Goal: Obtain resource: Download file/media

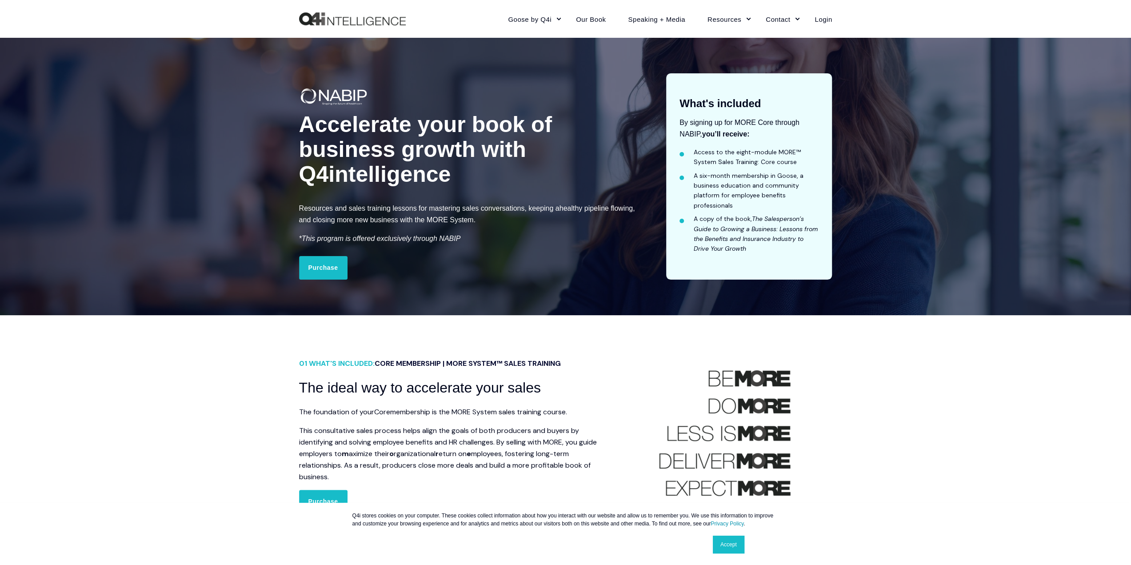
scroll to position [44, 0]
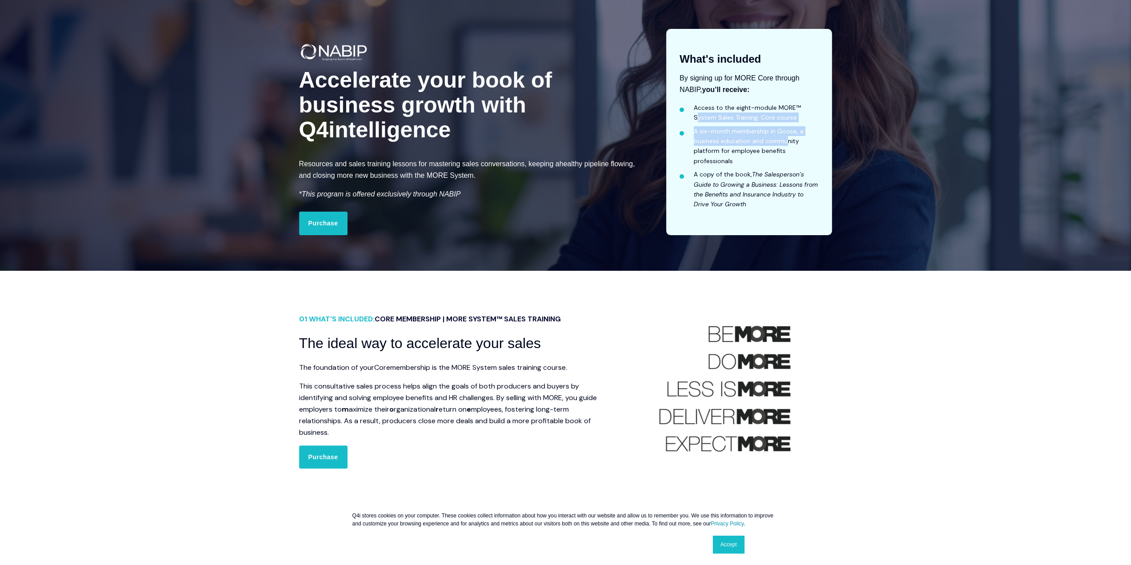
drag, startPoint x: 695, startPoint y: 114, endPoint x: 785, endPoint y: 139, distance: 92.8
click at [785, 139] on ul "Access to the eight-module MORE™ System Sales Training: Core course A six-month…" at bounding box center [748, 156] width 139 height 107
click at [753, 149] on li "A six-month membership in Goose, a business education and community platform fo…" at bounding box center [755, 146] width 125 height 40
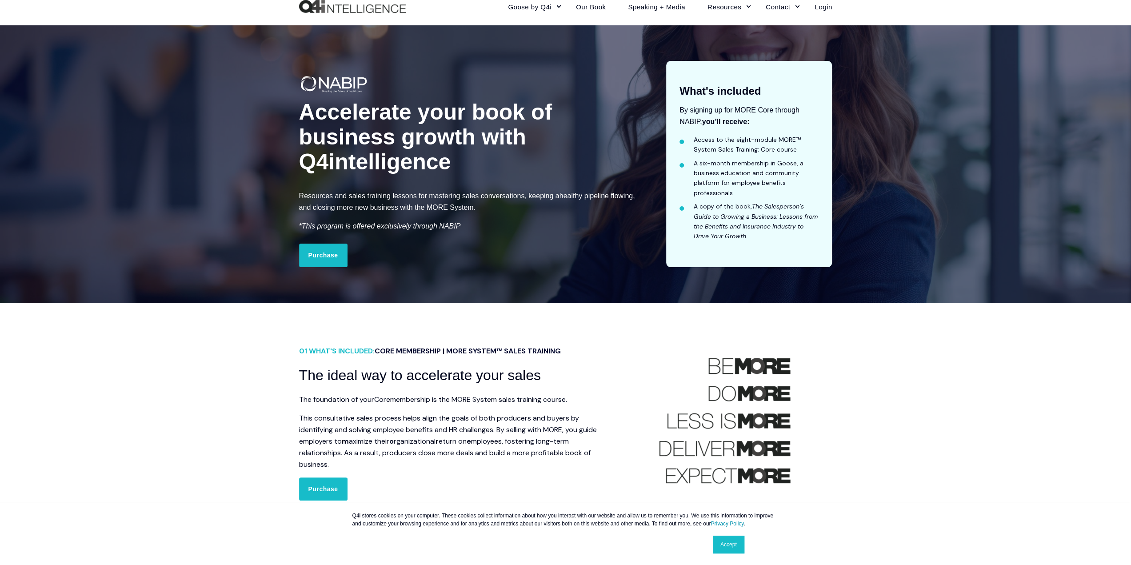
scroll to position [0, 0]
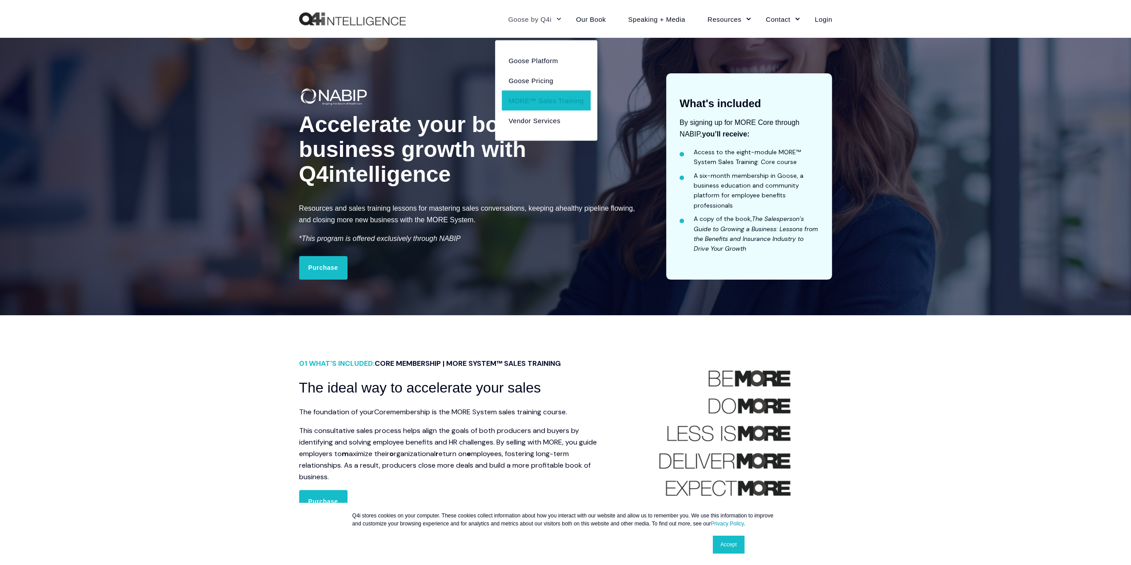
click at [538, 104] on link "MORE™ Sales Training" at bounding box center [546, 100] width 88 height 20
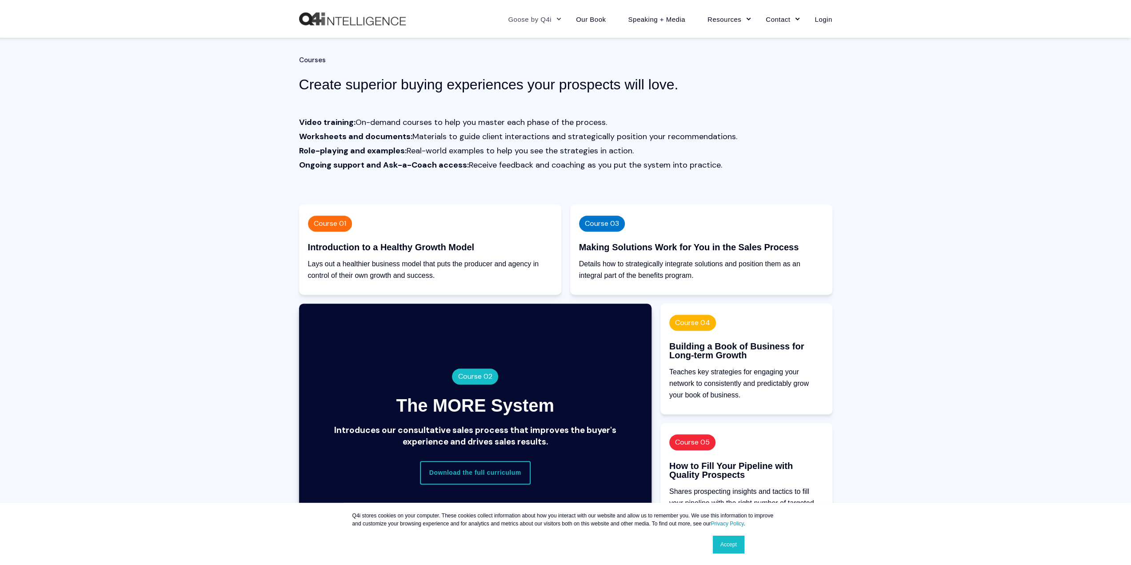
scroll to position [711, 0]
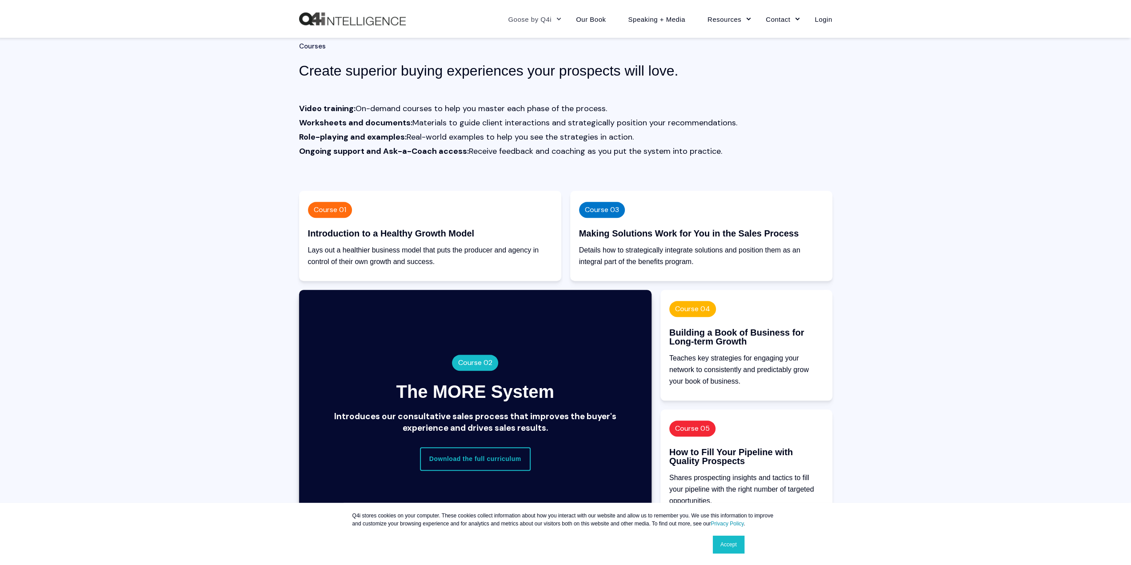
click at [333, 211] on span "Course 01" at bounding box center [330, 209] width 32 height 9
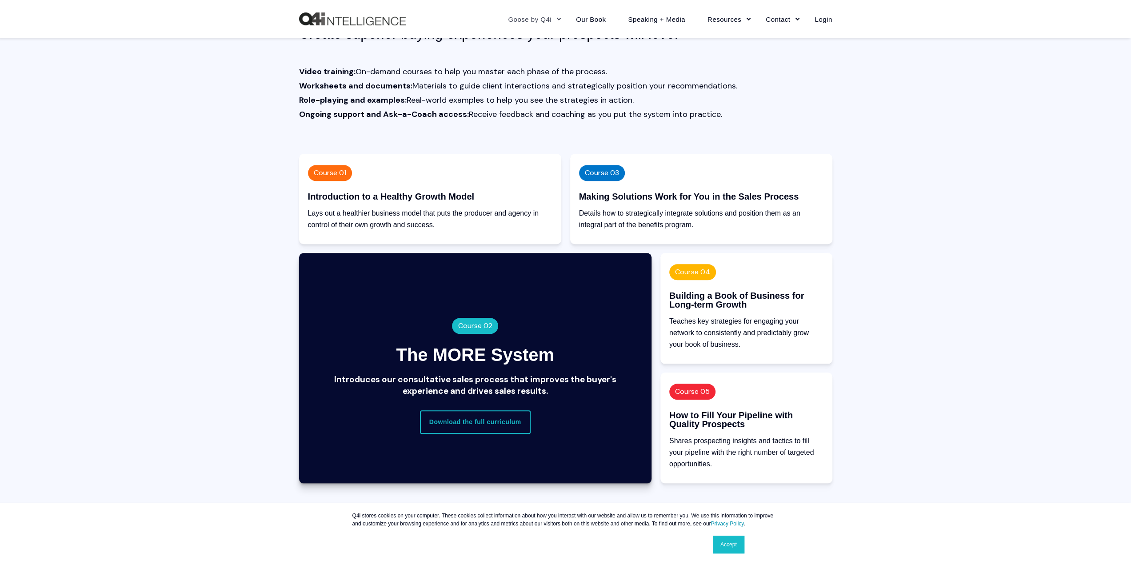
scroll to position [844, 0]
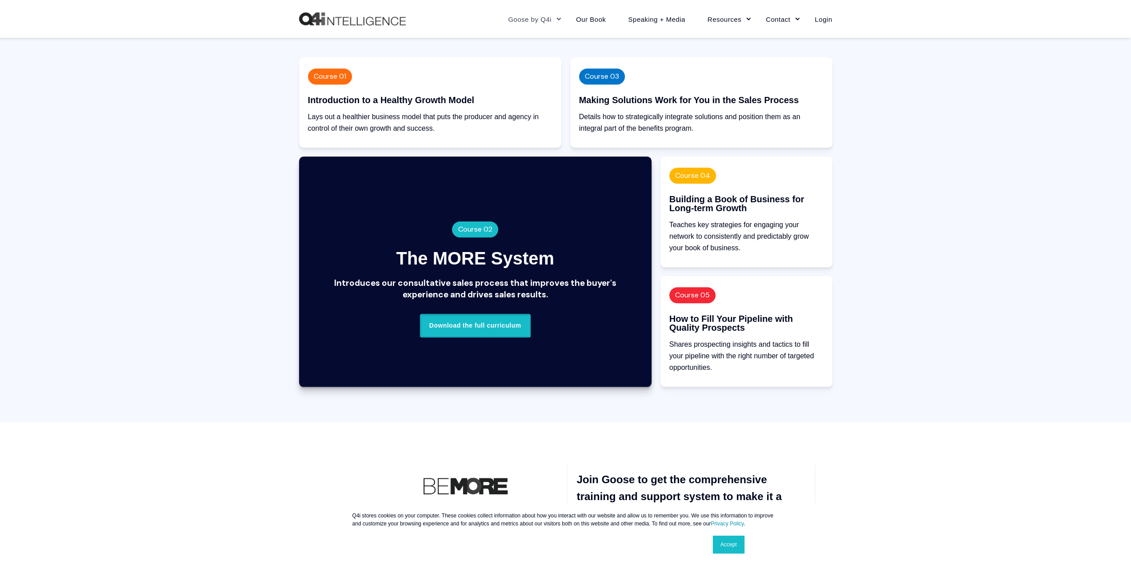
click at [470, 334] on link "Download the full curriculum" at bounding box center [475, 325] width 111 height 23
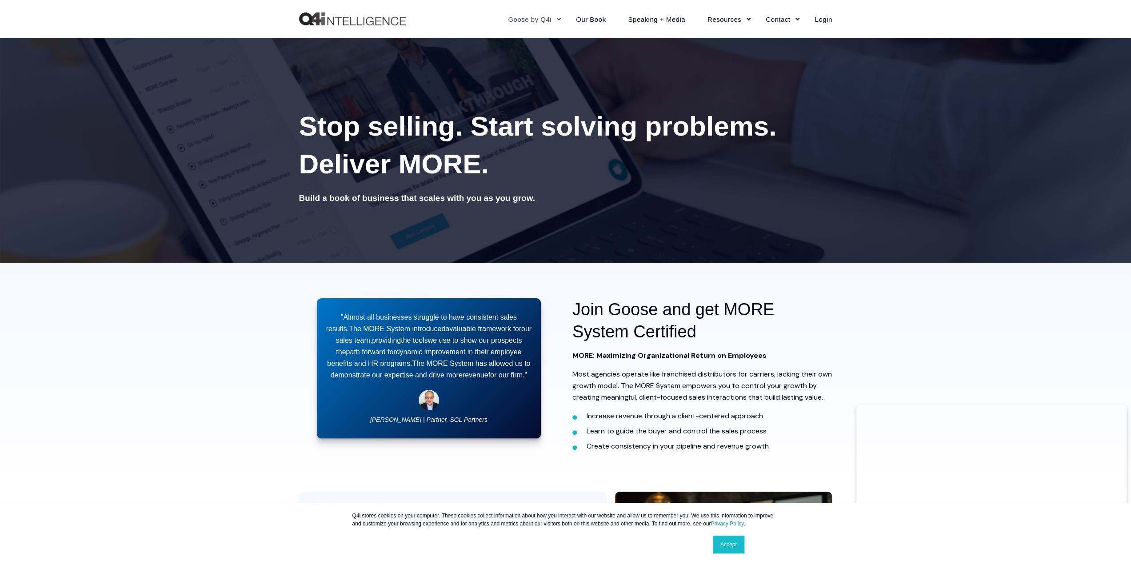
scroll to position [0, 0]
